Goal: Task Accomplishment & Management: Manage account settings

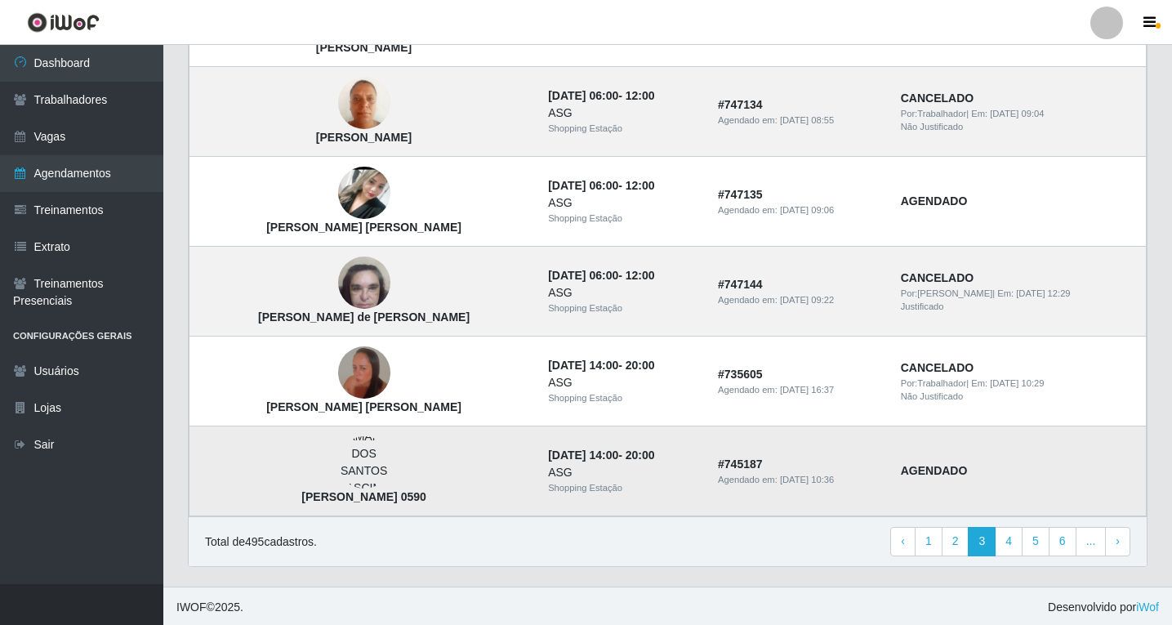
scroll to position [1081, 0]
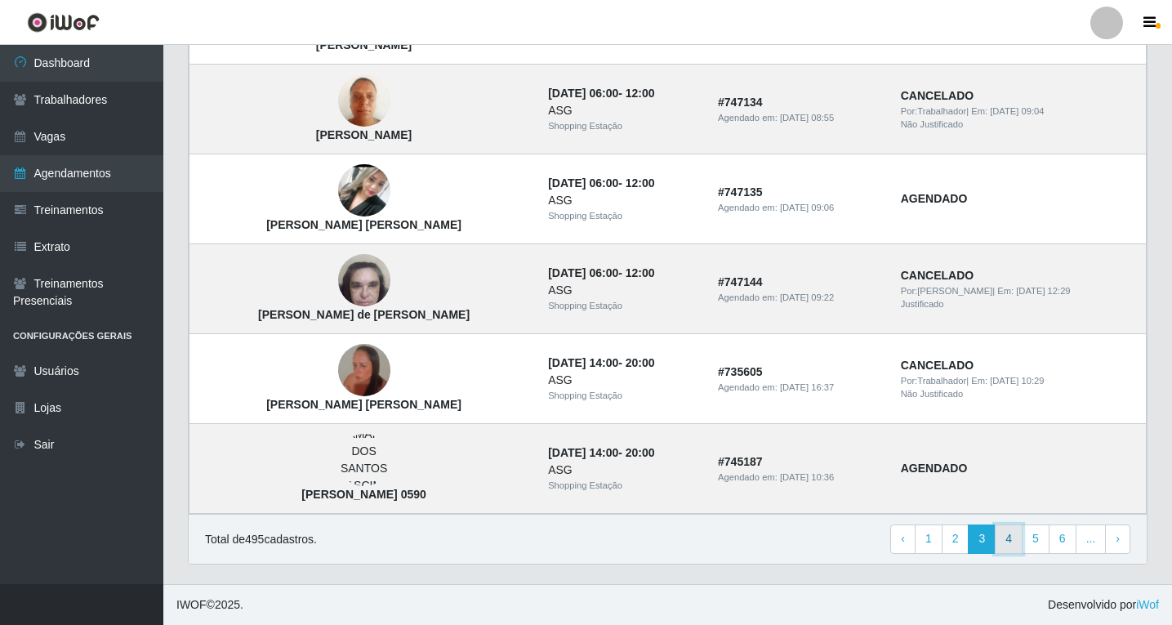
click at [1014, 536] on link "4" at bounding box center [1009, 538] width 28 height 29
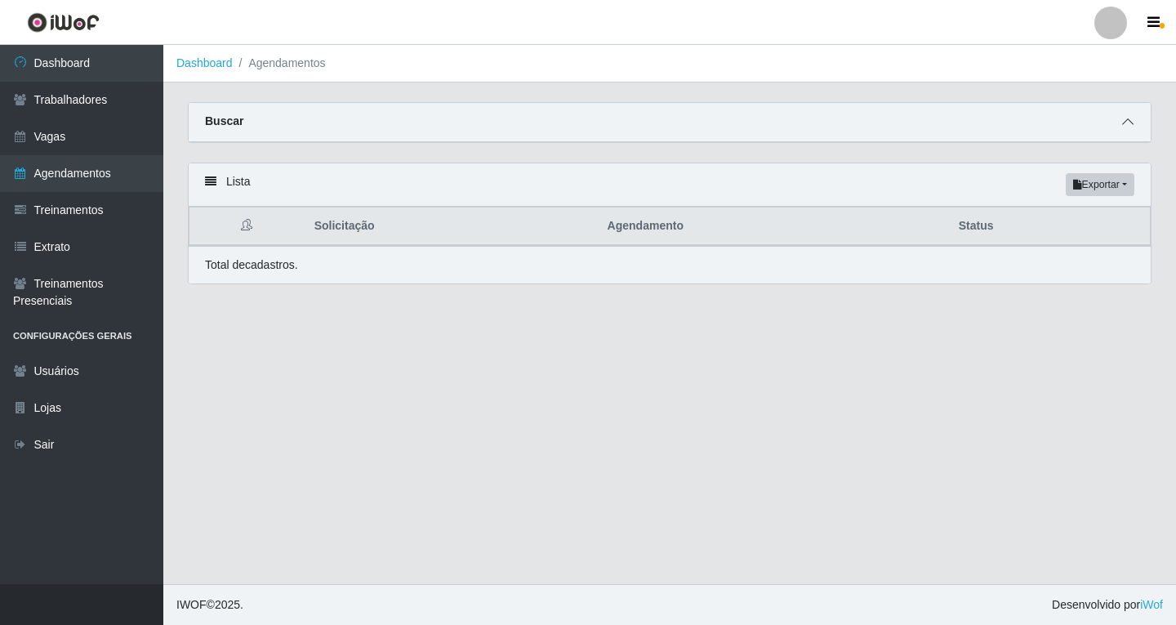
click at [1128, 127] on icon at bounding box center [1127, 121] width 11 height 11
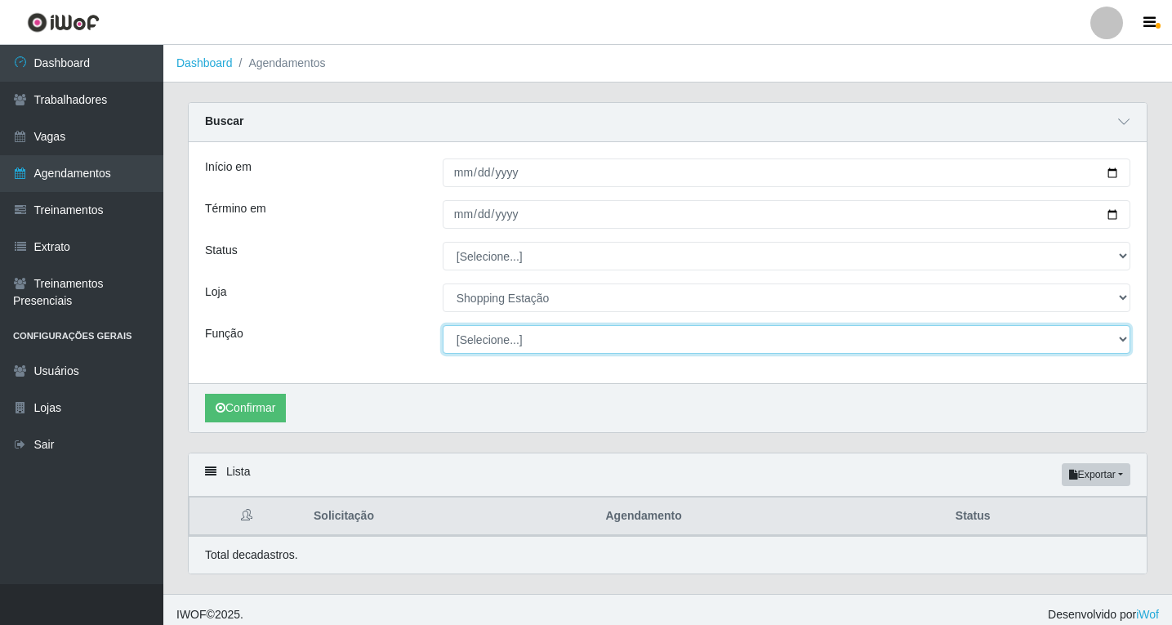
click at [508, 350] on select "[Selecione...] ASG ASG + ASG ++ Operador de Caixa Operador de Caixa + Operador …" at bounding box center [787, 339] width 688 height 29
select select "16"
click at [443, 326] on select "[Selecione...] ASG ASG + ASG ++ Operador de Caixa Operador de Caixa + Operador …" at bounding box center [787, 339] width 688 height 29
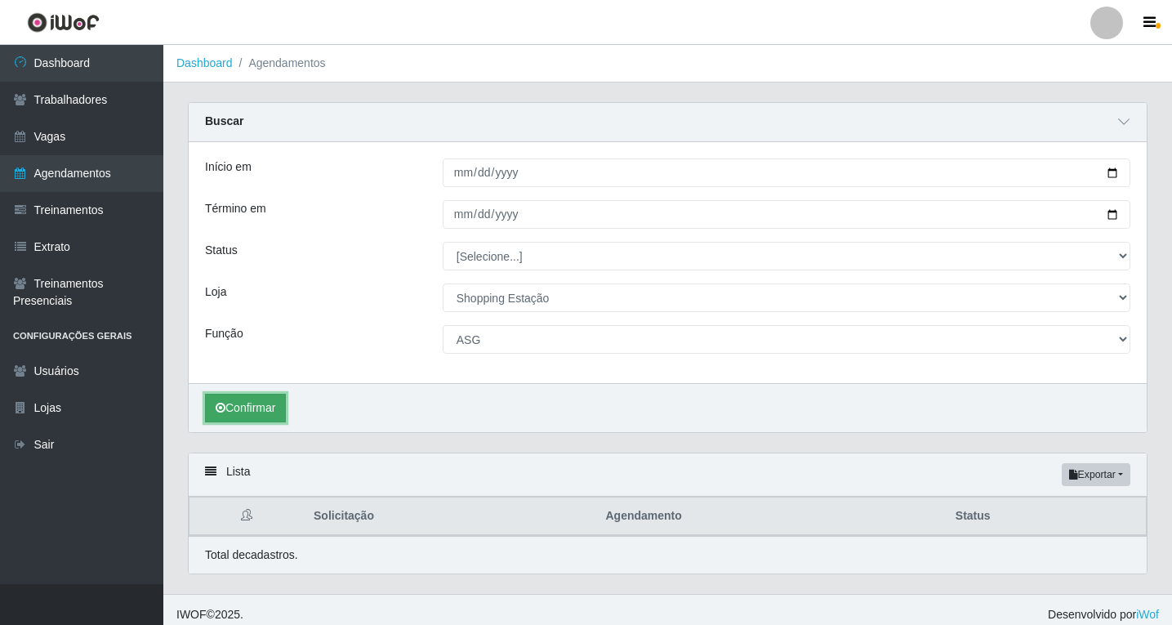
click at [277, 412] on button "Confirmar" at bounding box center [245, 408] width 81 height 29
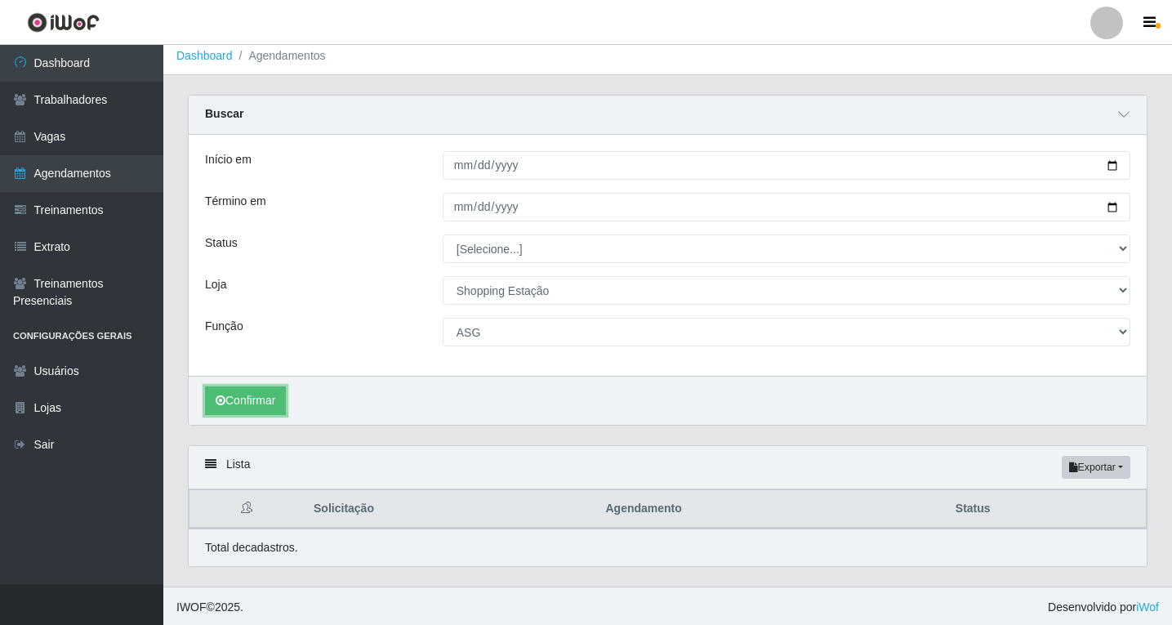
scroll to position [11, 0]
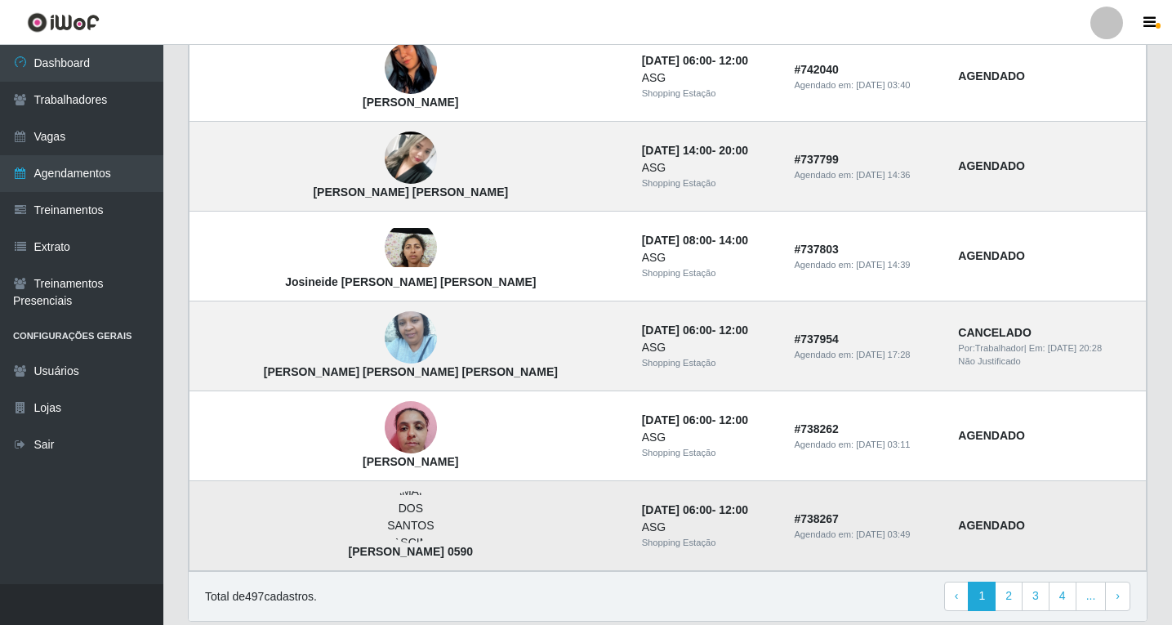
scroll to position [1081, 0]
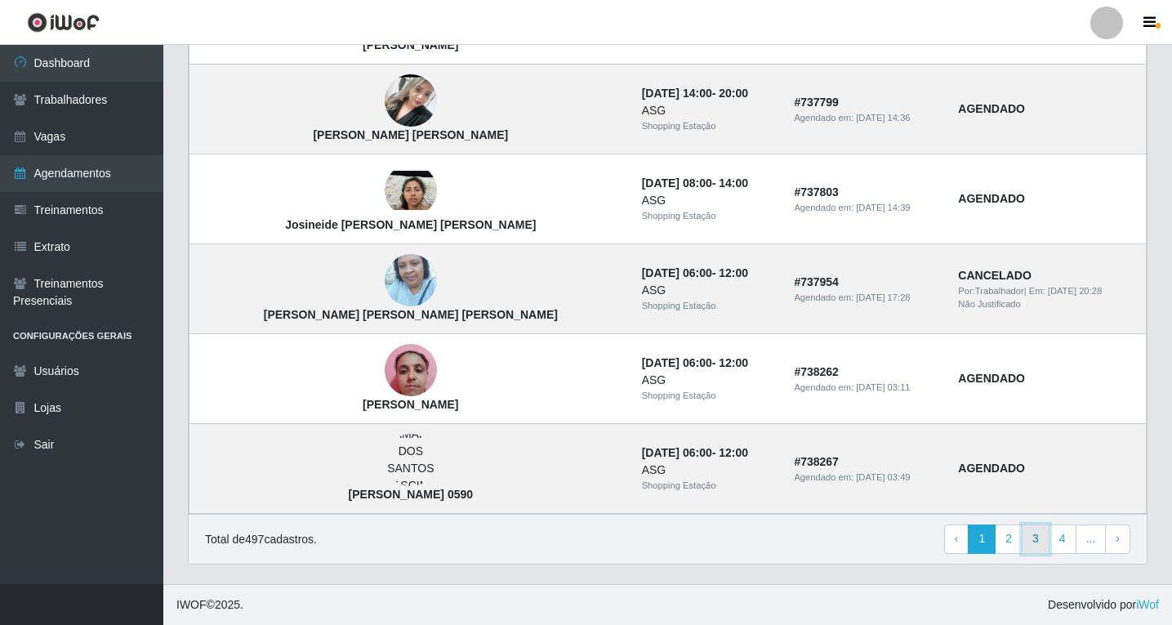
click at [1038, 540] on link "3" at bounding box center [1036, 538] width 28 height 29
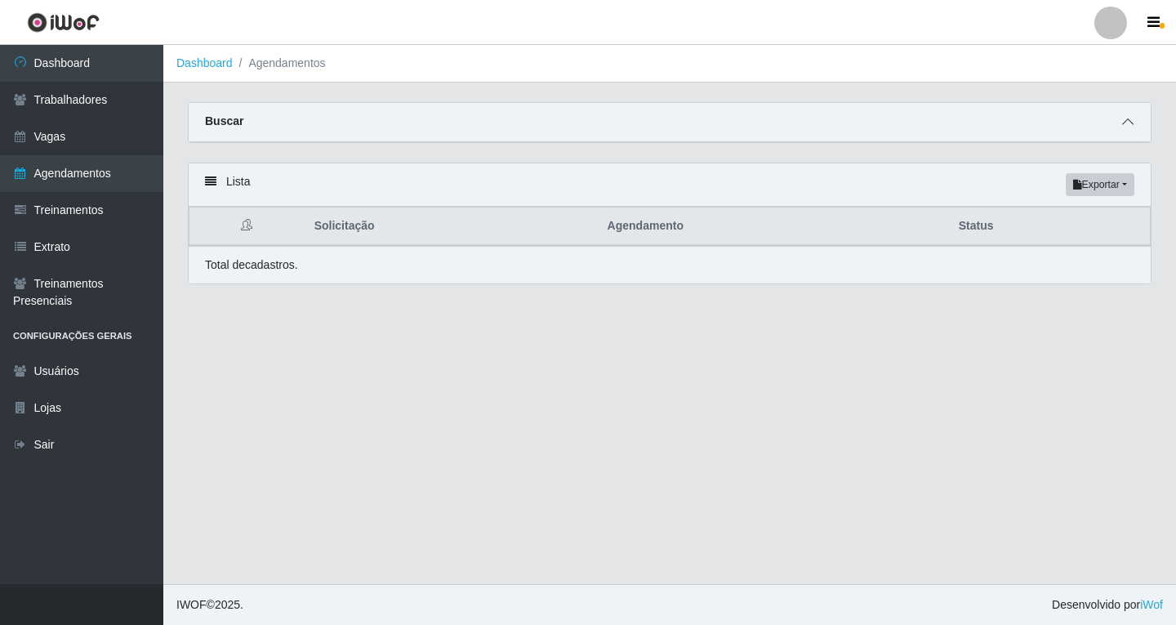
click at [1124, 127] on icon at bounding box center [1127, 121] width 11 height 11
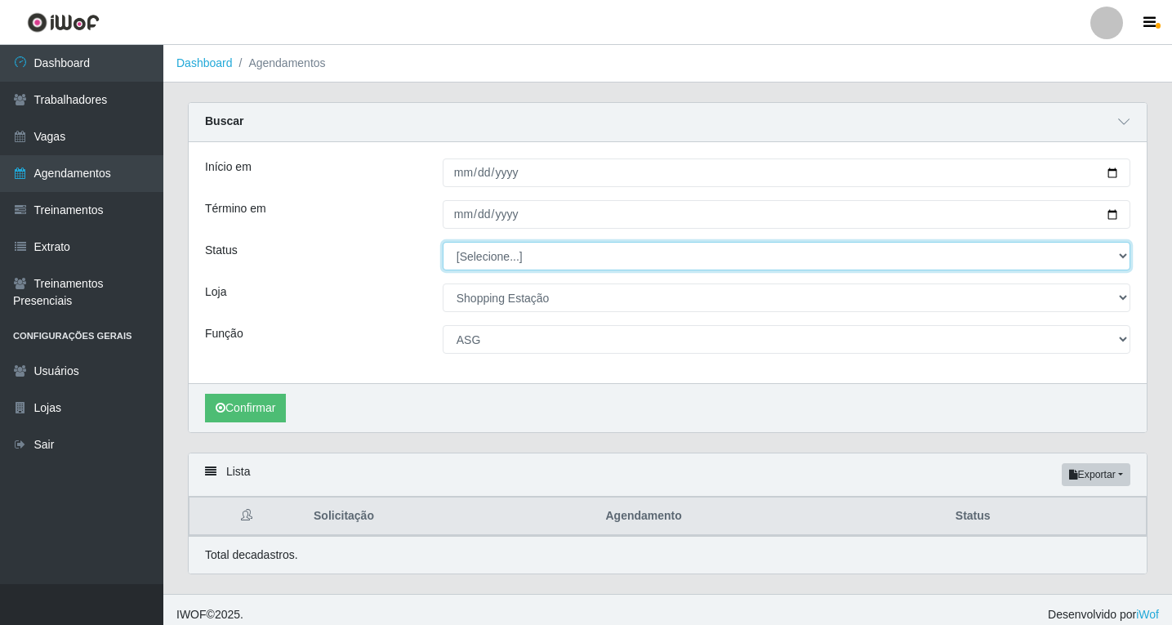
click at [472, 245] on select "[Selecione...] AGENDADO AGUARDANDO LIBERAR EM ANDAMENTO EM REVISÃO FINALIZADO C…" at bounding box center [787, 256] width 688 height 29
click at [483, 264] on select "[Selecione...] AGENDADO AGUARDANDO LIBERAR EM ANDAMENTO EM REVISÃO FINALIZADO C…" at bounding box center [787, 256] width 688 height 29
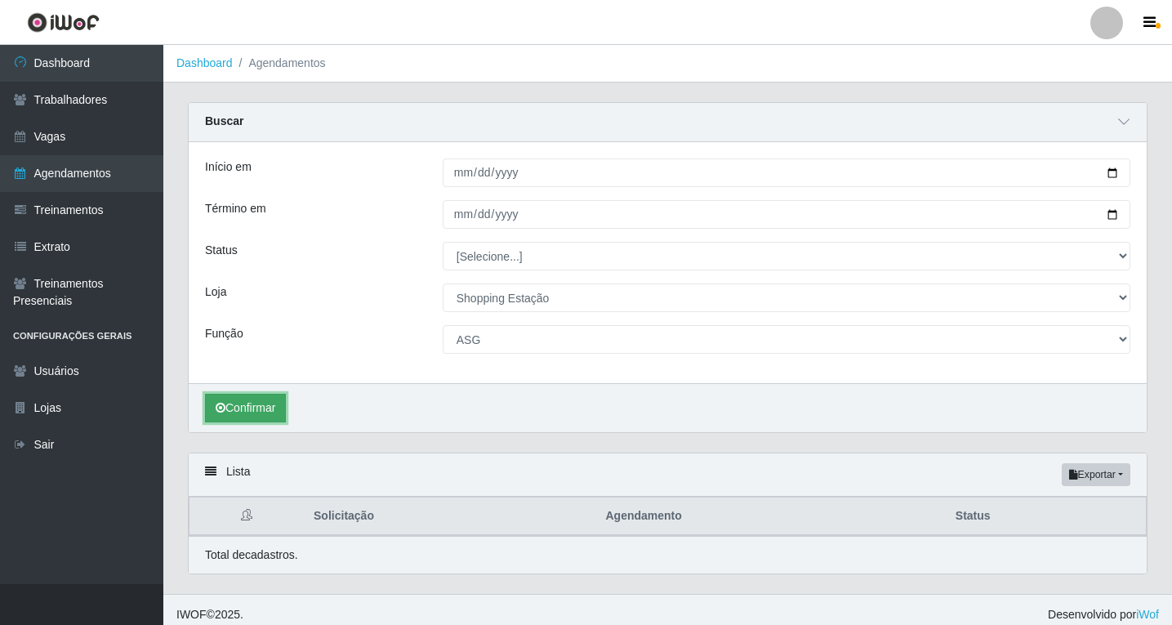
click at [264, 413] on button "Confirmar" at bounding box center [245, 408] width 81 height 29
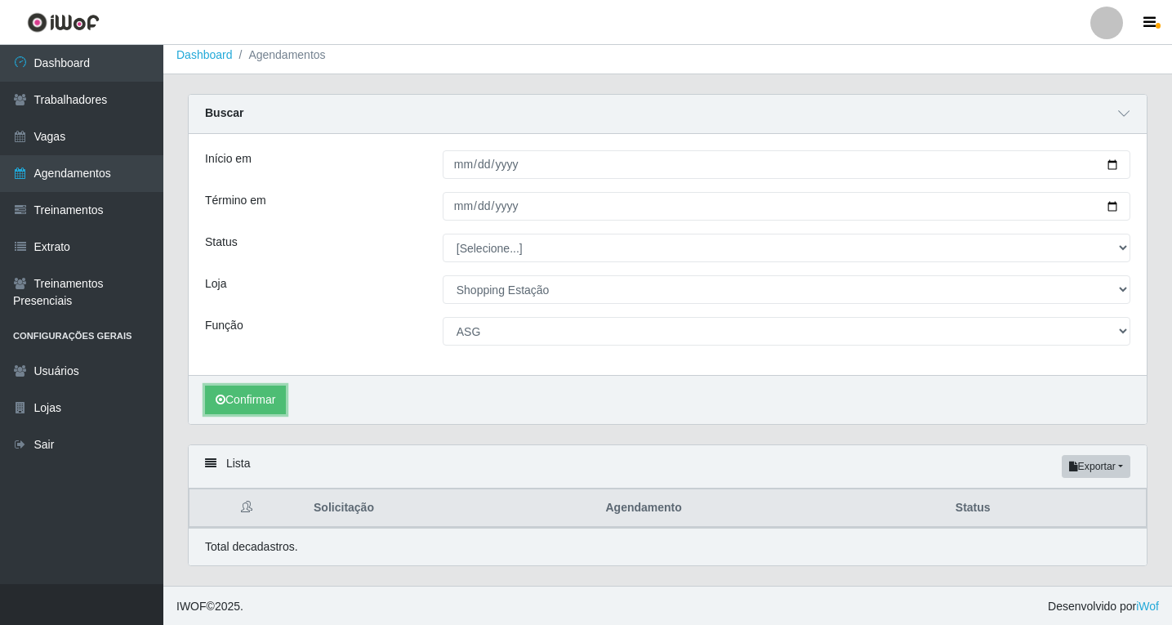
scroll to position [11, 0]
click at [266, 403] on button "Confirmar" at bounding box center [245, 398] width 81 height 29
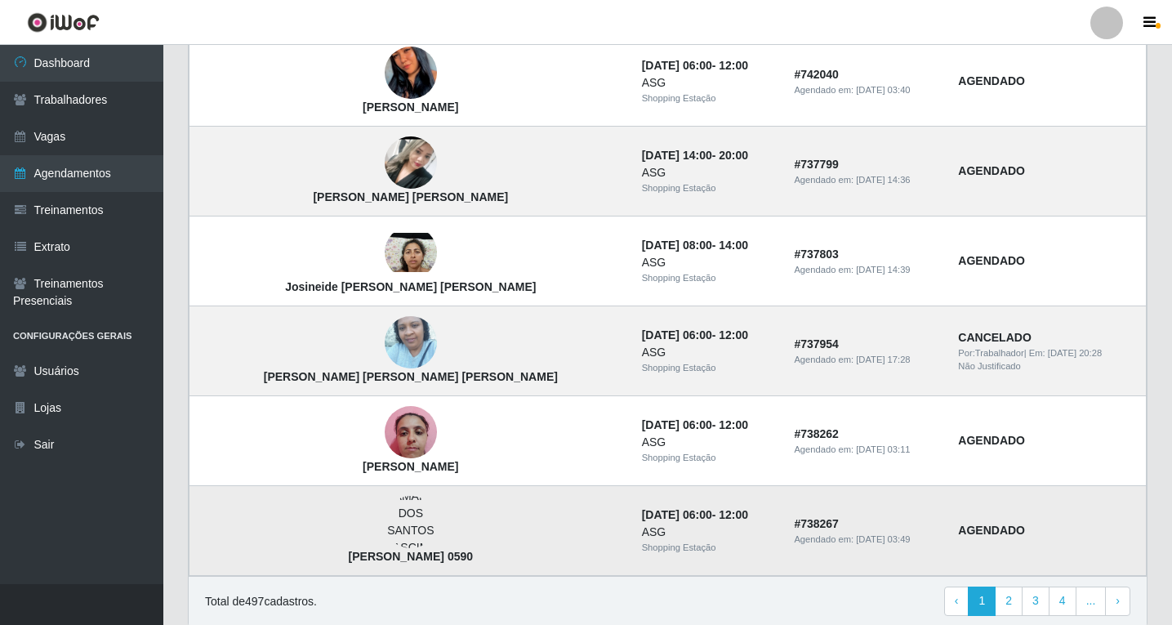
scroll to position [1371, 0]
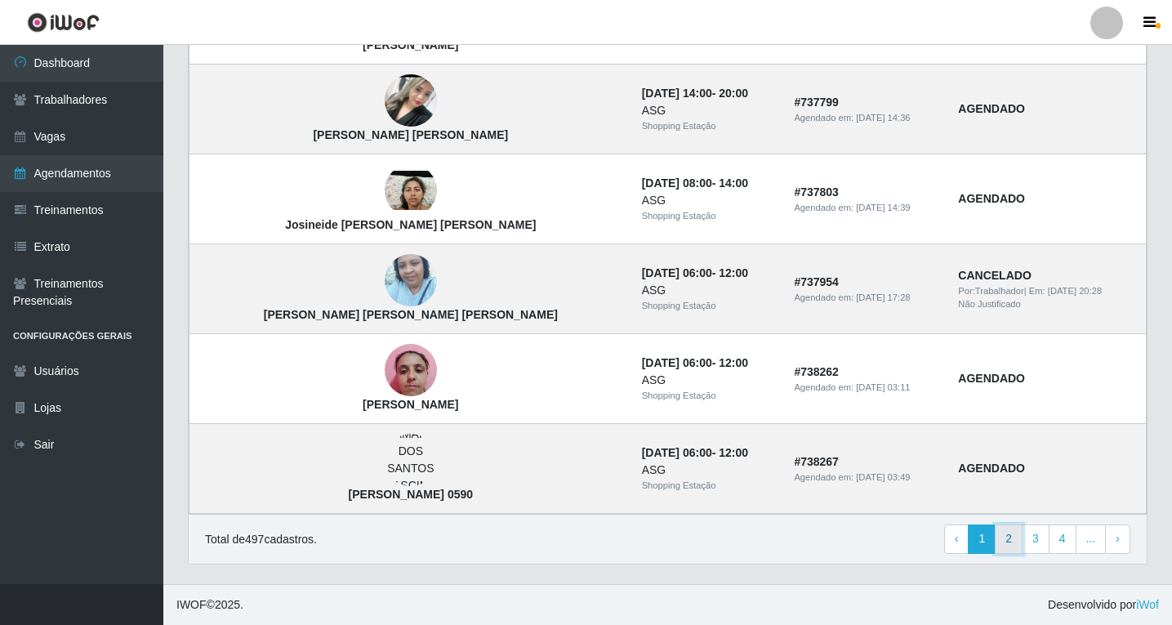
click at [1008, 547] on link "2" at bounding box center [1009, 538] width 28 height 29
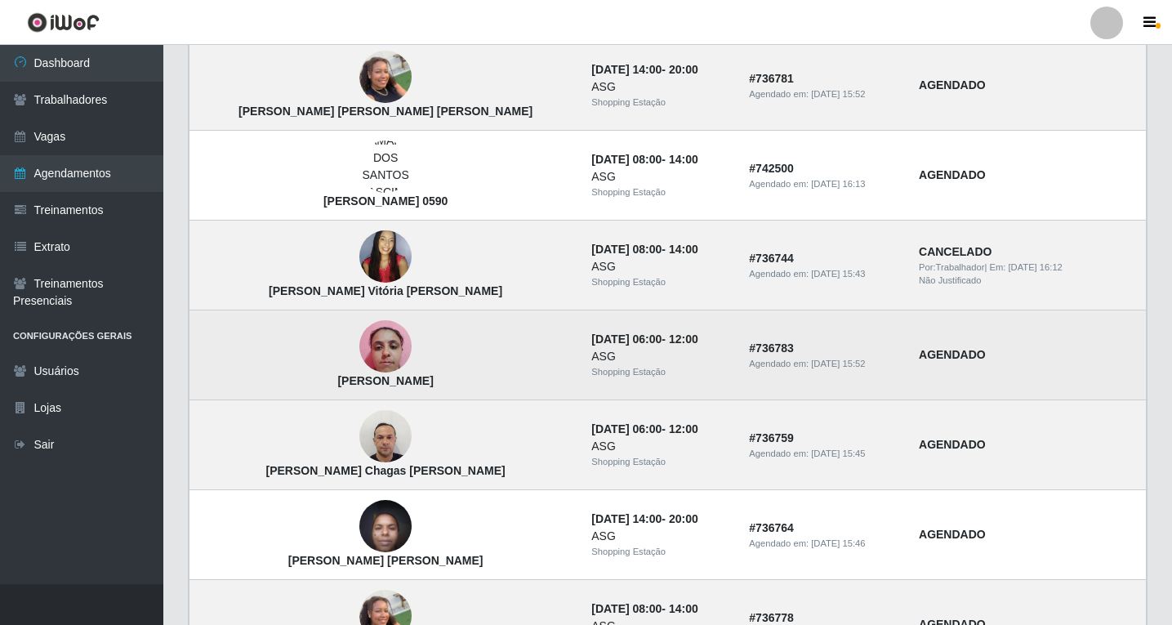
scroll to position [1081, 0]
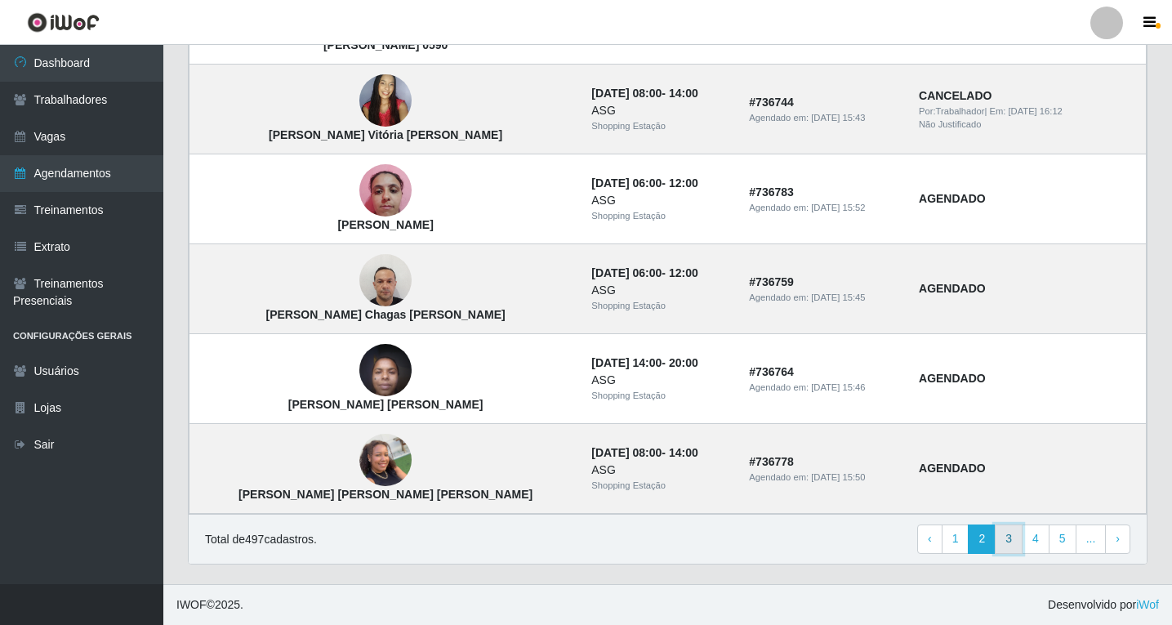
click at [1014, 543] on link "3" at bounding box center [1009, 538] width 28 height 29
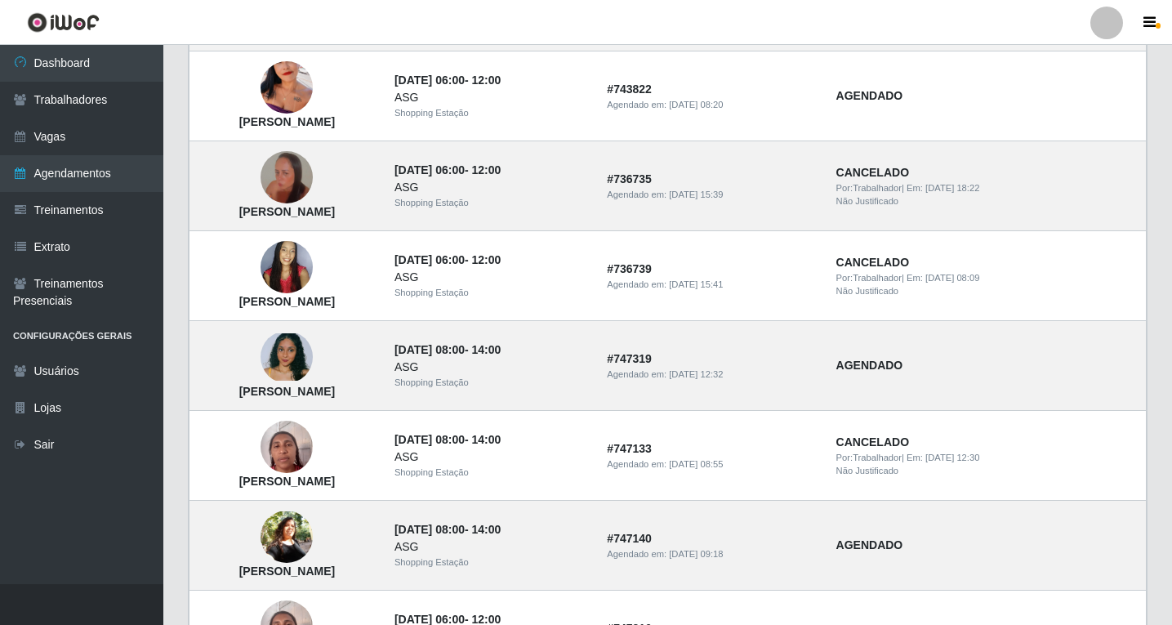
scroll to position [672, 0]
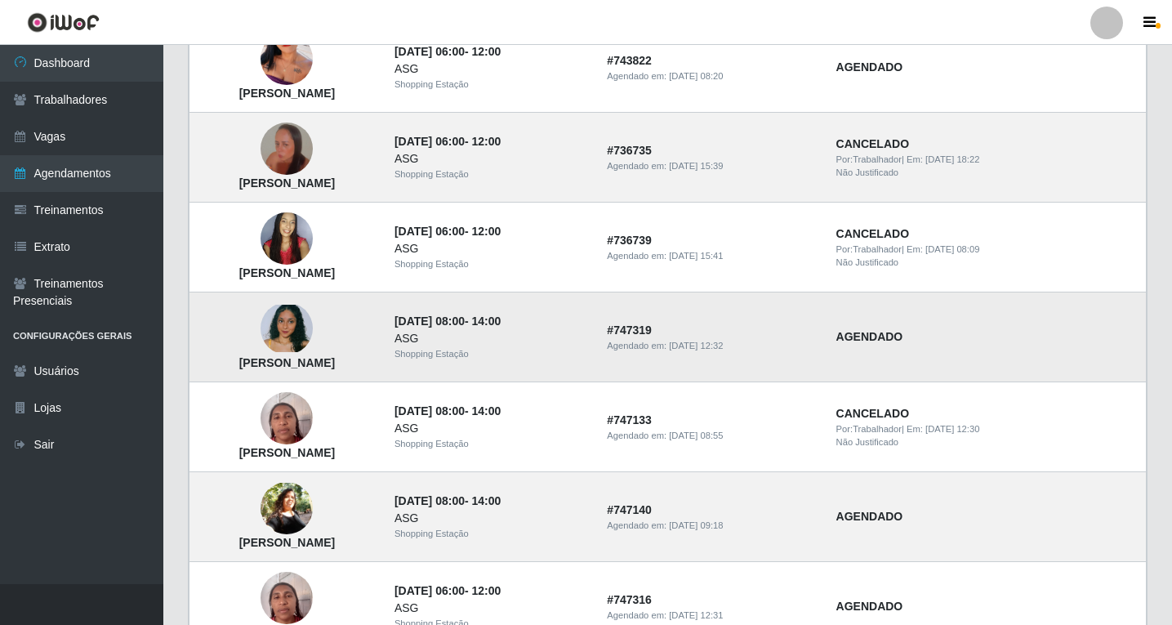
click at [313, 335] on img at bounding box center [287, 328] width 52 height 47
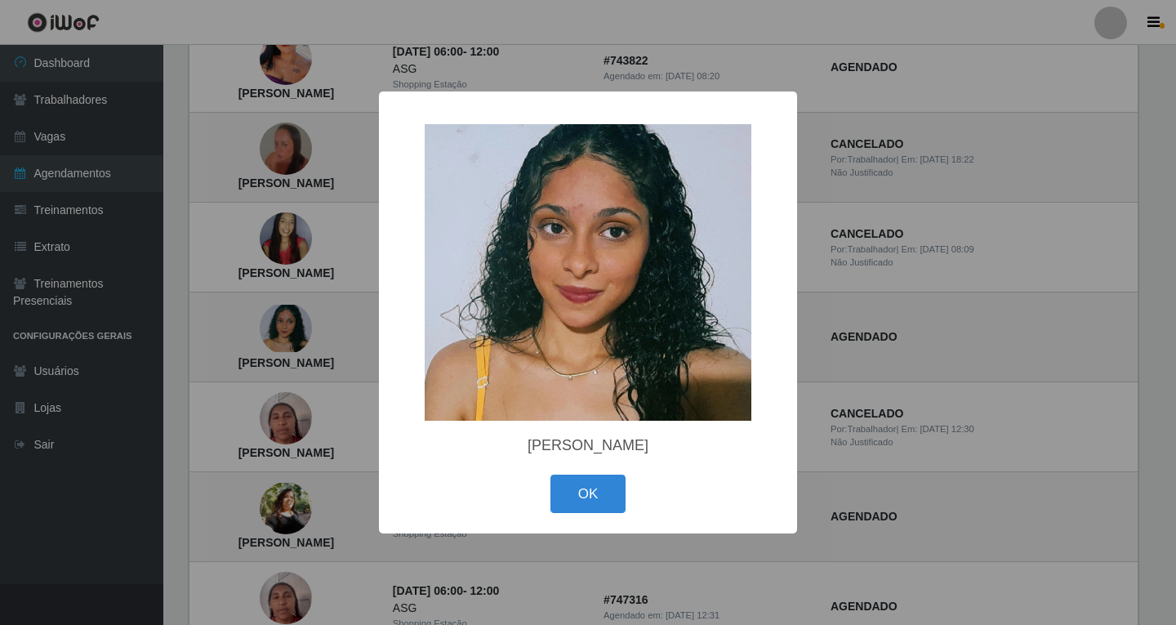
click at [300, 352] on div "× Maria Eduarda Brandão Oliveira da Silva OK Cancel" at bounding box center [588, 312] width 1176 height 625
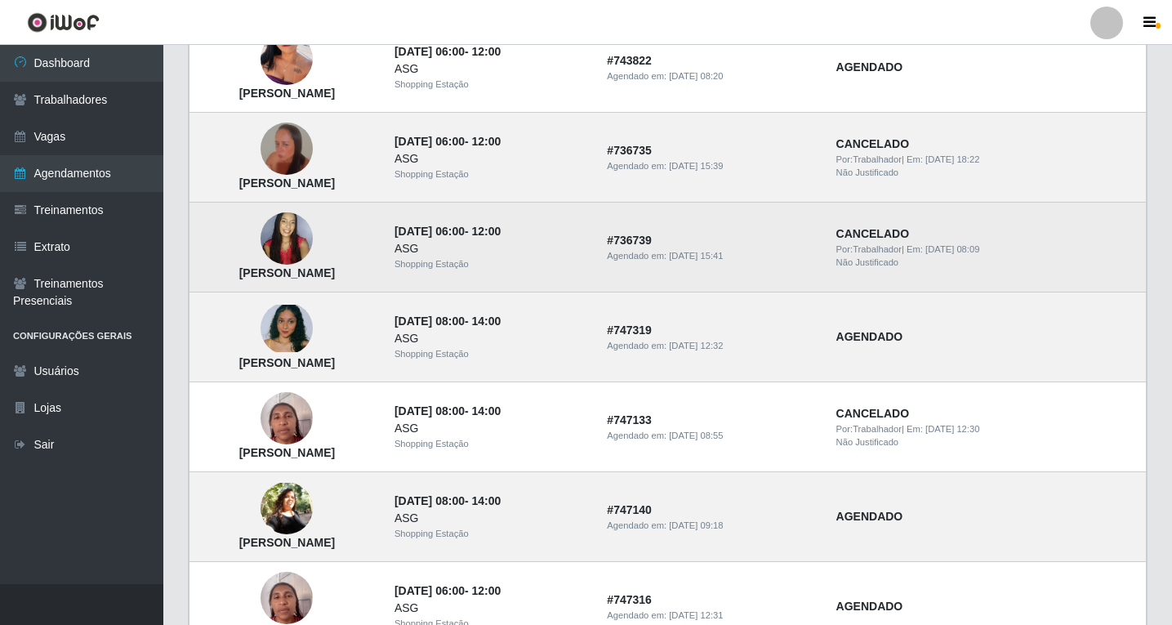
click at [313, 229] on img at bounding box center [287, 238] width 52 height 69
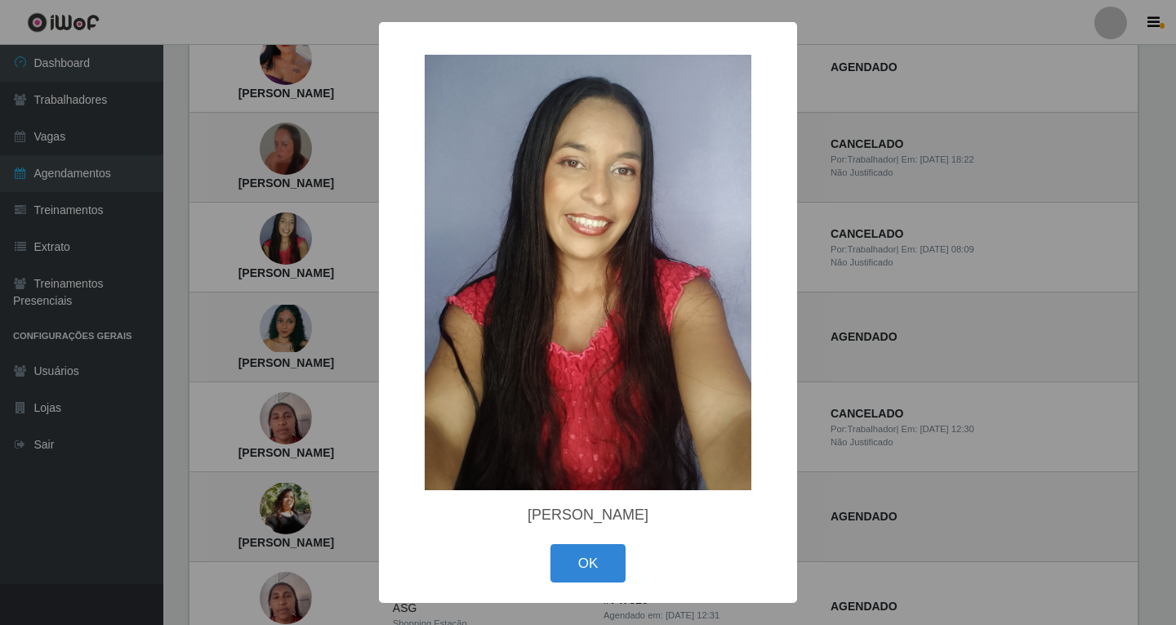
click at [332, 278] on div "× Larissa Vitória Santos da silva OK Cancel" at bounding box center [588, 312] width 1176 height 625
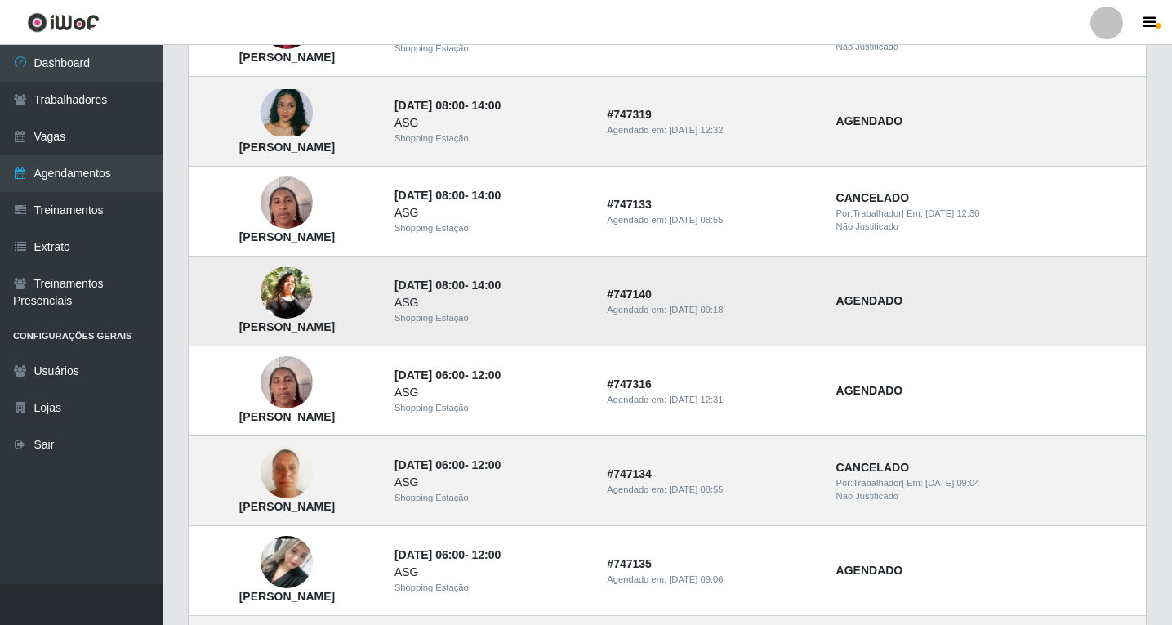
scroll to position [917, 0]
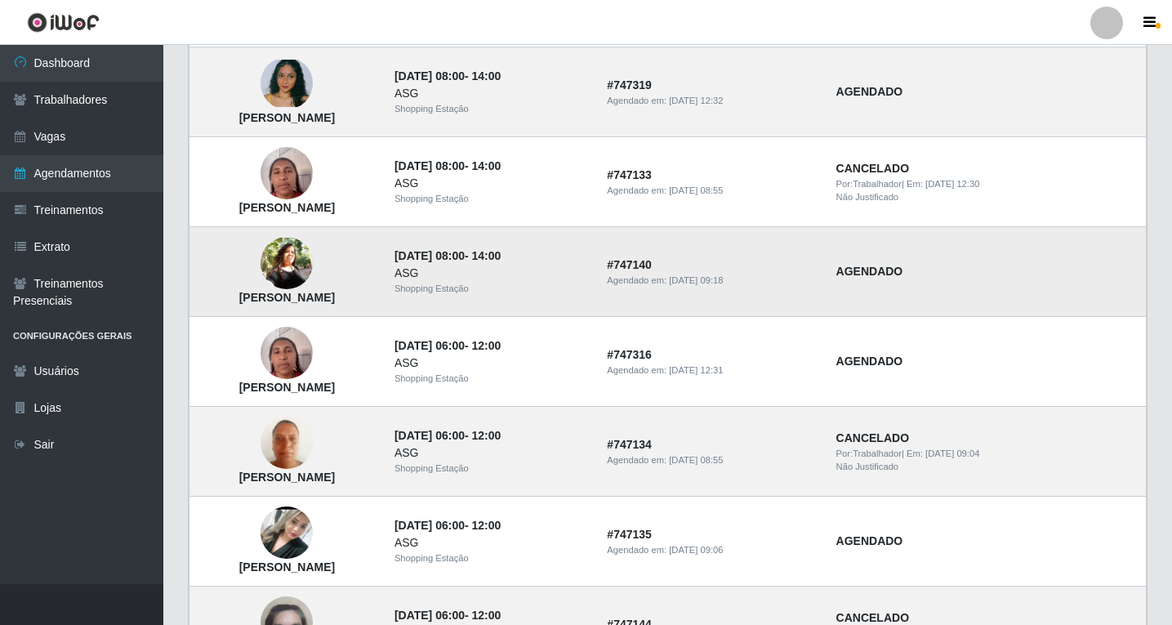
click at [313, 280] on img at bounding box center [287, 263] width 52 height 51
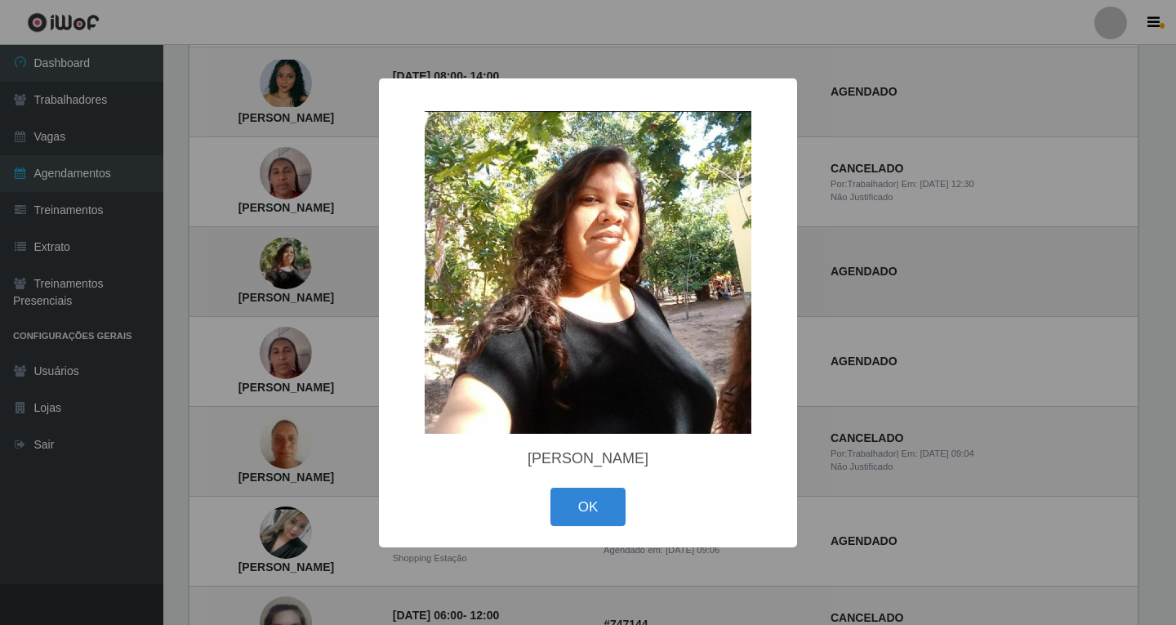
click at [334, 280] on div "× Elicelia Fernandes Ferreira Rezende OK Cancel" at bounding box center [588, 312] width 1176 height 625
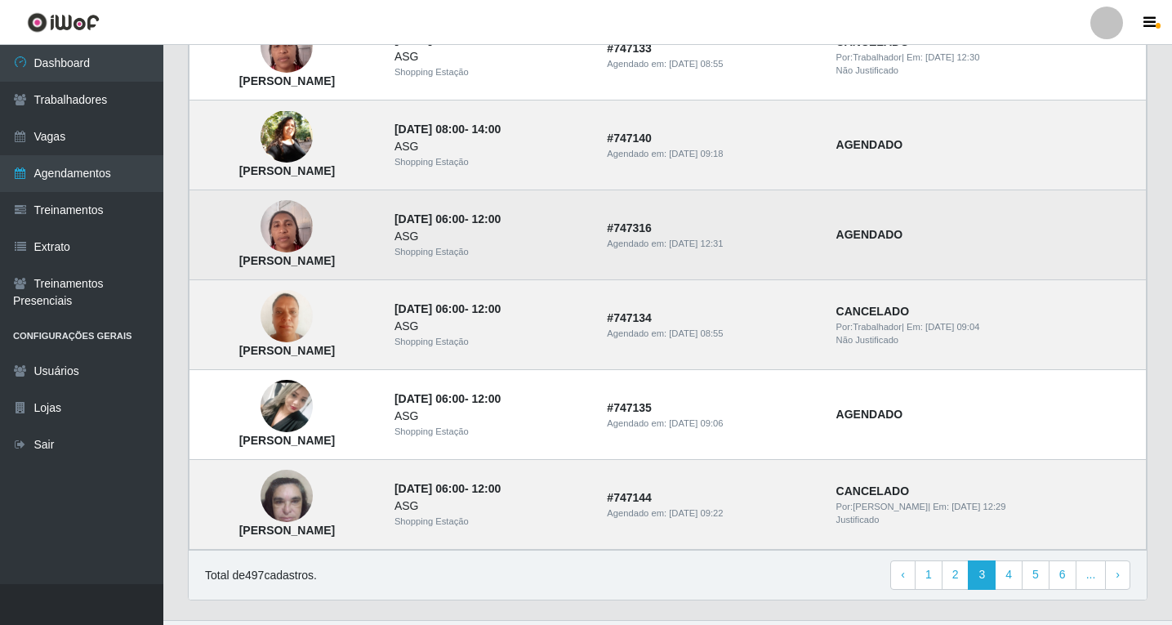
scroll to position [1081, 0]
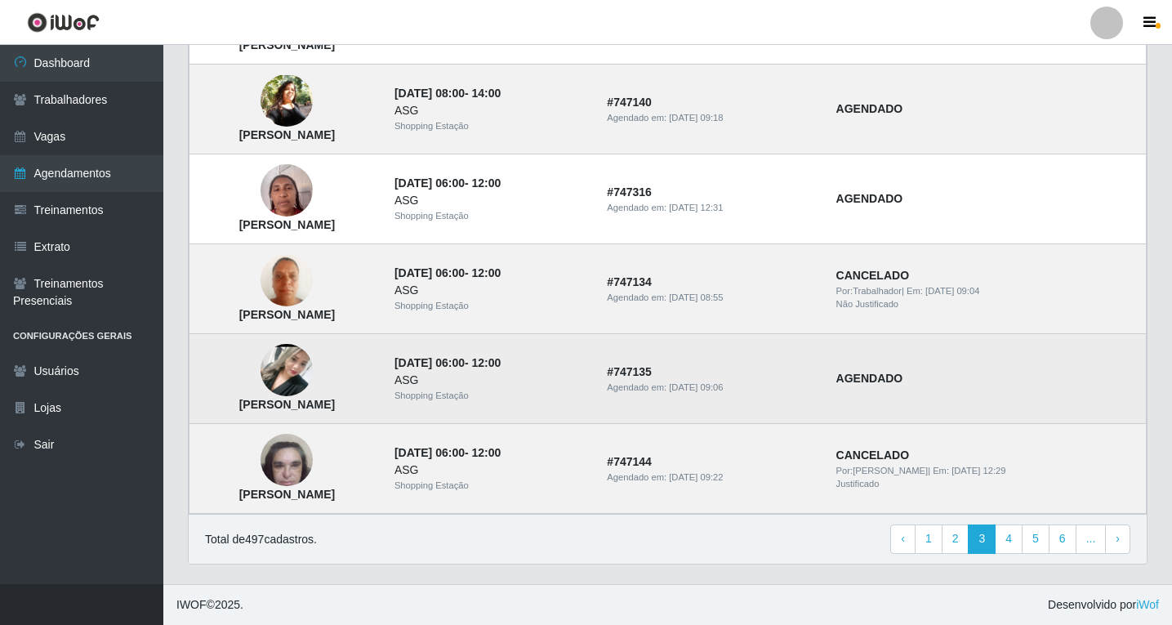
click at [313, 382] on img at bounding box center [287, 370] width 52 height 116
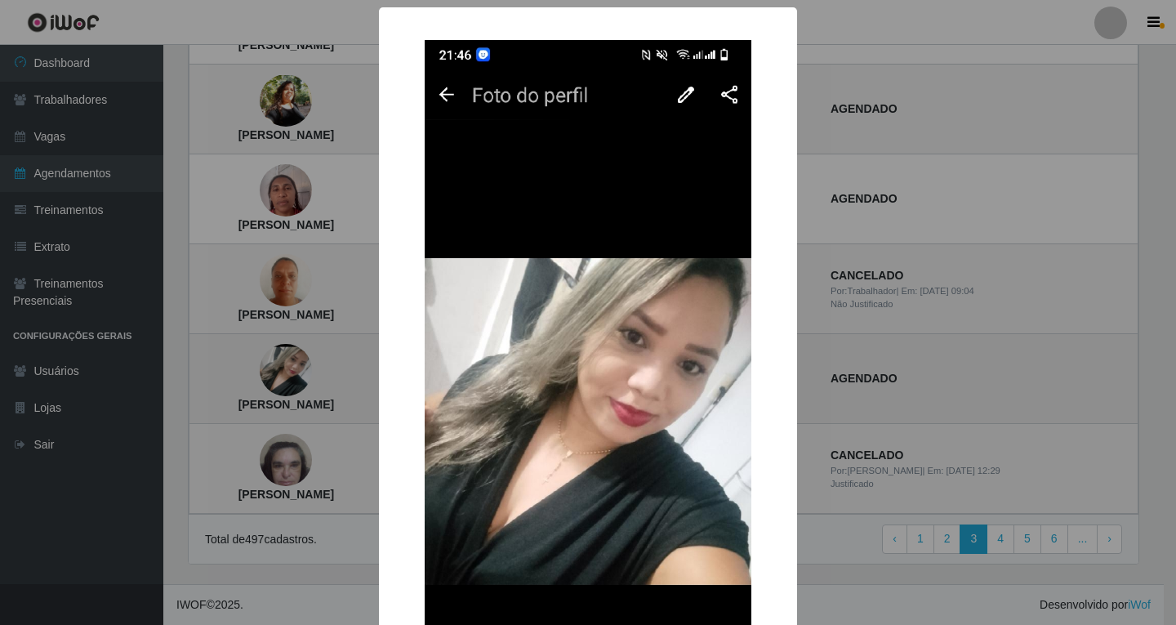
click at [345, 382] on div "× Maria José da Costa Barela OK Cancel" at bounding box center [588, 312] width 1176 height 625
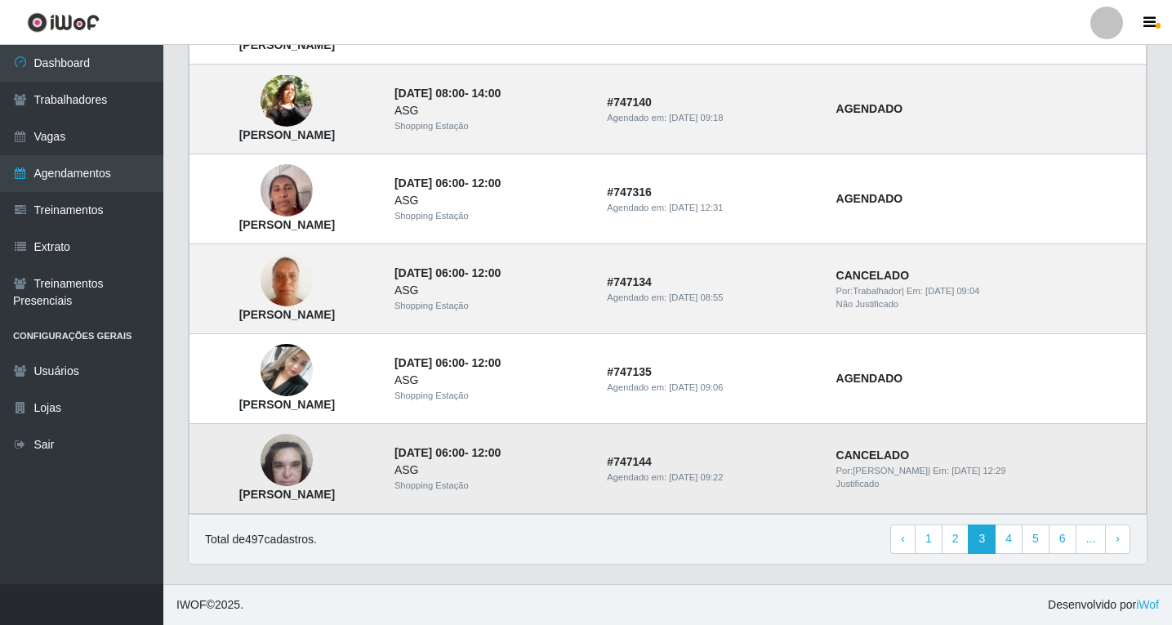
click at [313, 462] on img at bounding box center [287, 460] width 52 height 69
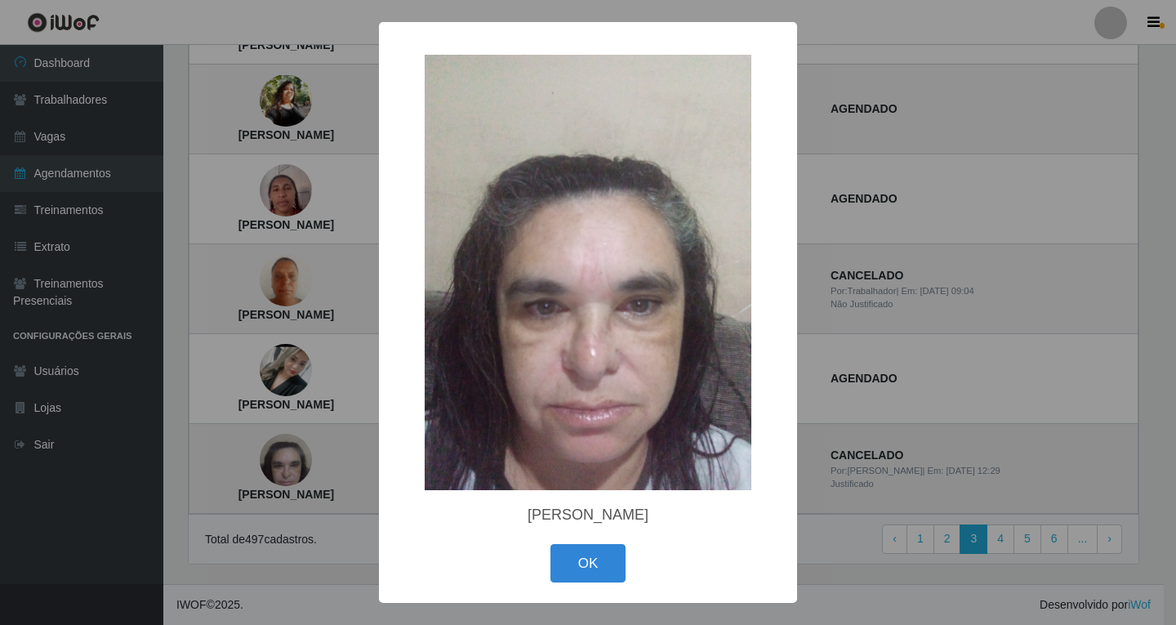
click at [353, 462] on div "× Elayne Cristina Ferreira de Oliveira Santos OK Cancel" at bounding box center [588, 312] width 1176 height 625
